Goal: Task Accomplishment & Management: Manage account settings

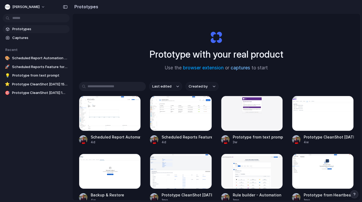
click at [243, 70] on link "captures" at bounding box center [240, 67] width 20 height 5
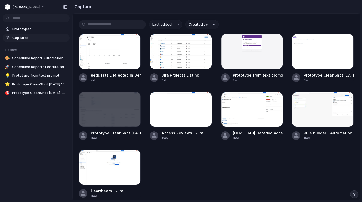
click at [231, 21] on div "Last edited Created by" at bounding box center [216, 24] width 275 height 9
click at [181, 101] on div at bounding box center [181, 101] width 0 height 0
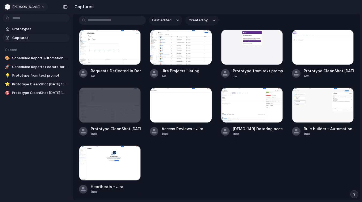
click at [37, 6] on button "Amaresh Ray" at bounding box center [25, 7] width 45 height 9
click at [37, 6] on div "Settings Invite members Change theme Sign out" at bounding box center [181, 101] width 362 height 202
click at [32, 29] on span "Prototypes" at bounding box center [39, 28] width 55 height 5
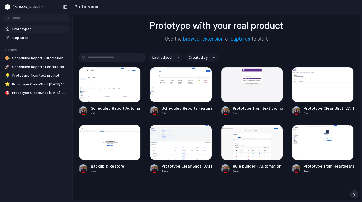
scroll to position [35, 0]
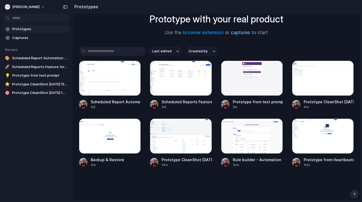
click at [241, 35] on link "captures" at bounding box center [240, 32] width 20 height 5
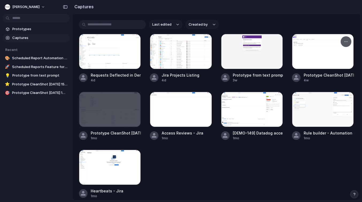
click at [314, 52] on div at bounding box center [323, 51] width 62 height 35
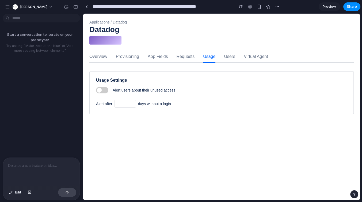
click at [103, 91] on span at bounding box center [102, 90] width 12 height 6
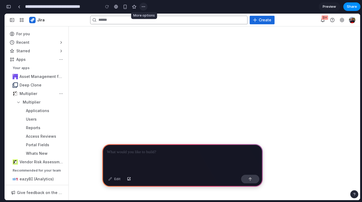
click at [144, 6] on div "button" at bounding box center [143, 7] width 4 height 4
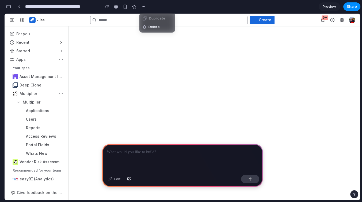
click at [144, 6] on div "Duplicate Delete" at bounding box center [181, 101] width 362 height 202
click at [163, 149] on div at bounding box center [182, 158] width 160 height 29
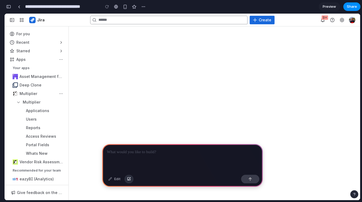
click at [128, 180] on div "button" at bounding box center [129, 179] width 4 height 3
click at [158, 166] on div at bounding box center [182, 158] width 160 height 29
click at [131, 182] on button "button" at bounding box center [128, 179] width 9 height 9
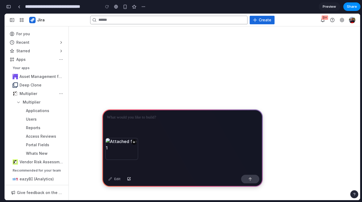
click at [142, 126] on div at bounding box center [182, 124] width 160 height 29
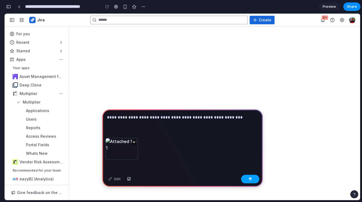
click at [251, 179] on div "button" at bounding box center [250, 180] width 4 height 4
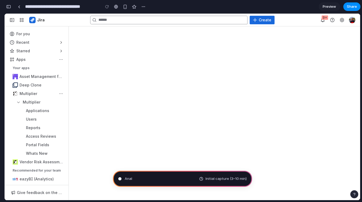
type input "**********"
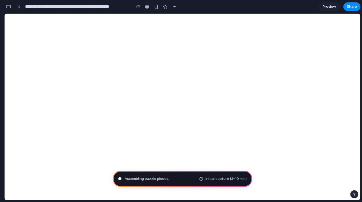
scroll to position [213, 0]
click at [9, 7] on div "button" at bounding box center [8, 7] width 5 height 4
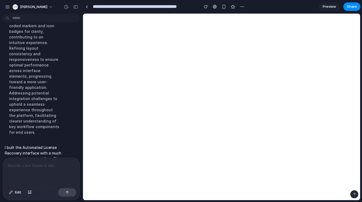
scroll to position [233, 0]
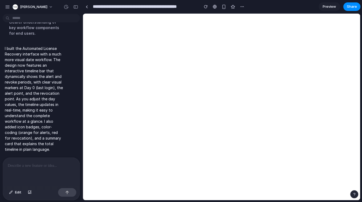
click at [17, 180] on div at bounding box center [41, 172] width 77 height 28
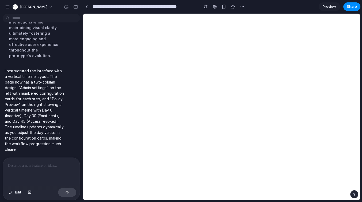
scroll to position [427, 0]
click at [10, 195] on button "Edit" at bounding box center [15, 192] width 18 height 9
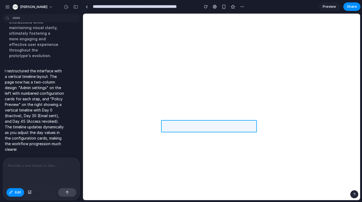
click at [184, 126] on div at bounding box center [221, 107] width 277 height 187
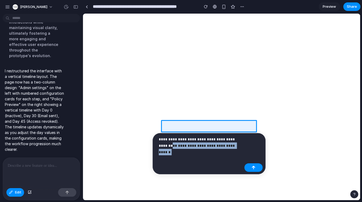
drag, startPoint x: 228, startPoint y: 146, endPoint x: 155, endPoint y: 144, distance: 73.5
click at [155, 144] on div "**********" at bounding box center [208, 153] width 113 height 41
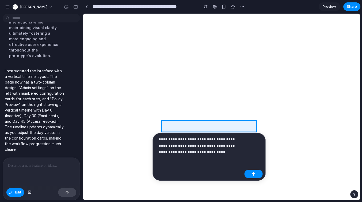
click at [199, 154] on p "**********" at bounding box center [200, 145] width 83 height 19
click at [248, 173] on button "button" at bounding box center [253, 174] width 18 height 9
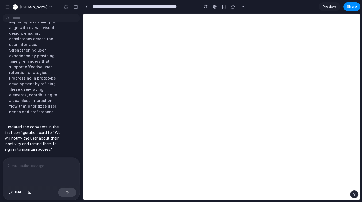
scroll to position [504, 0]
click at [12, 193] on div "button" at bounding box center [11, 192] width 4 height 3
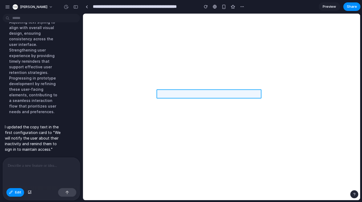
click at [178, 94] on div at bounding box center [221, 107] width 277 height 187
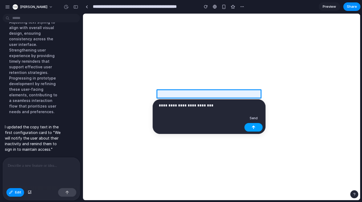
click at [250, 128] on button "button" at bounding box center [253, 127] width 18 height 9
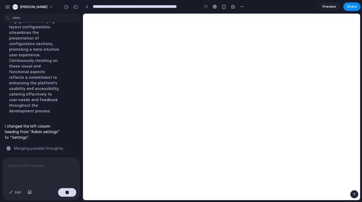
scroll to position [592, 0]
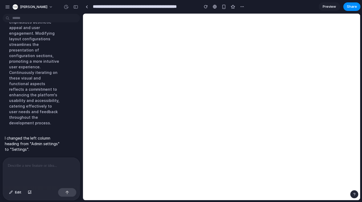
click at [44, 169] on p at bounding box center [41, 166] width 67 height 6
drag, startPoint x: 74, startPoint y: 167, endPoint x: 54, endPoint y: 167, distance: 20.3
click at [54, 167] on p "**********" at bounding box center [41, 166] width 67 height 6
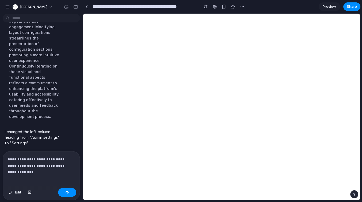
scroll to position [604, 0]
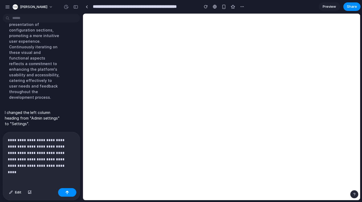
click at [24, 141] on p "**********" at bounding box center [41, 153] width 67 height 32
click at [22, 142] on p "**********" at bounding box center [41, 153] width 67 height 32
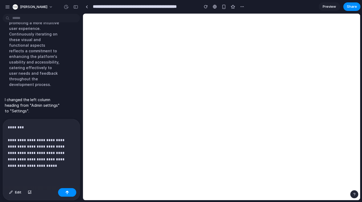
click at [61, 141] on p "**********" at bounding box center [41, 146] width 67 height 45
click at [39, 147] on p "**********" at bounding box center [41, 146] width 67 height 45
click at [27, 148] on p "**********" at bounding box center [41, 146] width 67 height 45
click at [68, 194] on div "button" at bounding box center [67, 193] width 4 height 4
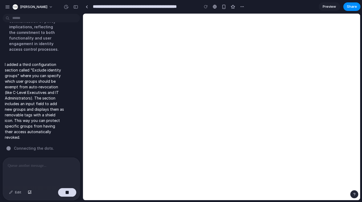
scroll to position [739, 0]
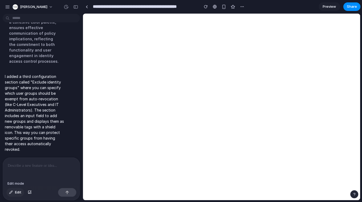
click at [15, 193] on span "Edit" at bounding box center [18, 192] width 6 height 5
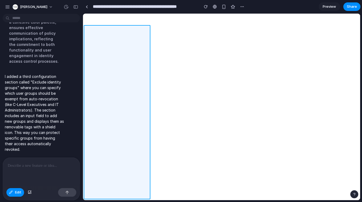
click at [123, 27] on div at bounding box center [221, 107] width 277 height 187
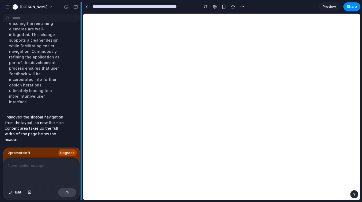
scroll to position [804, 0]
click at [353, 7] on span "Share" at bounding box center [351, 6] width 10 height 5
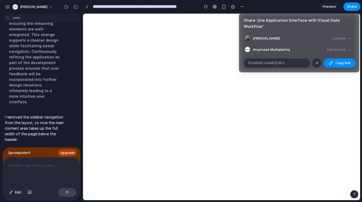
click at [342, 49] on div "Full access" at bounding box center [339, 49] width 28 height 7
click at [341, 51] on div "Full access" at bounding box center [339, 49] width 28 height 7
click at [335, 63] on span "Copy link" at bounding box center [342, 62] width 15 height 5
click at [317, 64] on div at bounding box center [316, 63] width 5 height 5
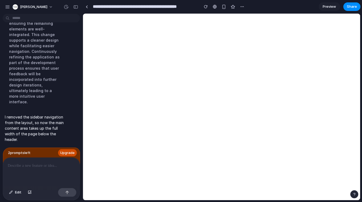
click at [66, 153] on span "Upgrade" at bounding box center [67, 153] width 14 height 5
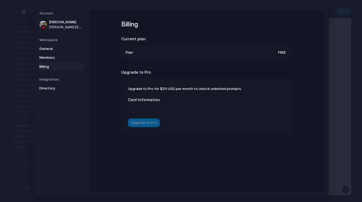
scroll to position [794, 0]
click at [141, 129] on span "Upgrade to Pro" at bounding box center [143, 127] width 25 height 5
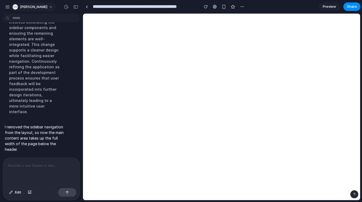
click at [25, 8] on span "[PERSON_NAME]" at bounding box center [33, 6] width 27 height 5
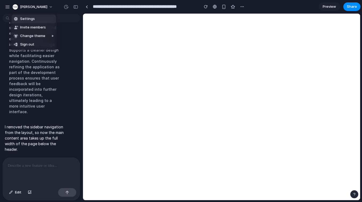
click at [25, 18] on span "Settings" at bounding box center [27, 18] width 15 height 5
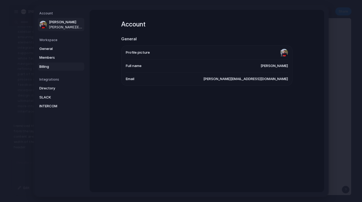
click at [48, 66] on span "Billing" at bounding box center [56, 66] width 34 height 5
